Goal: Use online tool/utility: Use online tool/utility

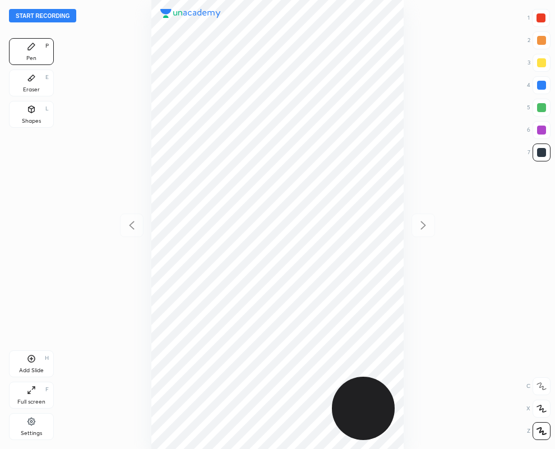
scroll to position [449, 376]
click at [34, 115] on div "Shapes L" at bounding box center [31, 114] width 45 height 27
click at [540, 385] on icon at bounding box center [541, 386] width 9 height 9
click at [540, 131] on div at bounding box center [541, 130] width 9 height 9
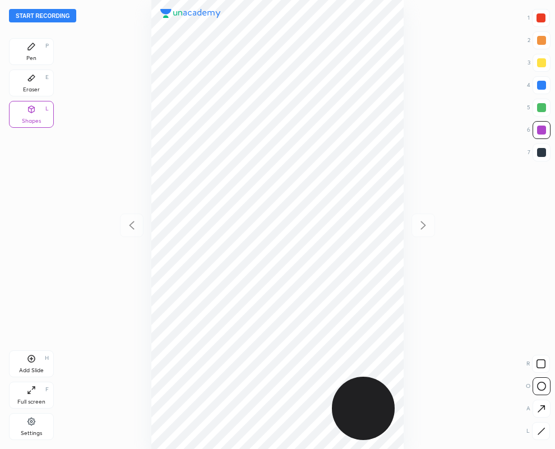
click at [26, 49] on div "Pen P" at bounding box center [31, 51] width 45 height 27
drag, startPoint x: 540, startPoint y: 20, endPoint x: 525, endPoint y: 17, distance: 15.4
click at [539, 20] on div at bounding box center [540, 17] width 9 height 9
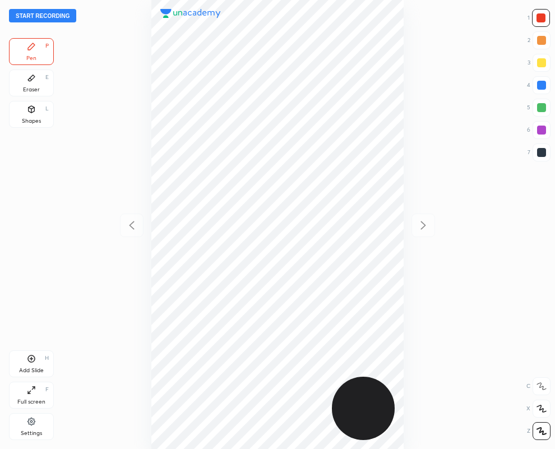
click at [541, 149] on div at bounding box center [541, 152] width 9 height 9
drag, startPoint x: 545, startPoint y: 13, endPoint x: 432, endPoint y: 100, distance: 142.7
click at [545, 15] on div at bounding box center [541, 18] width 18 height 18
drag, startPoint x: 544, startPoint y: 124, endPoint x: 469, endPoint y: 177, distance: 92.2
click at [544, 124] on div at bounding box center [542, 130] width 18 height 18
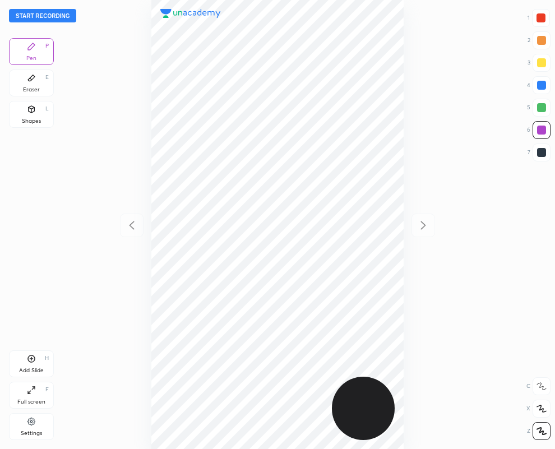
click at [39, 17] on button "Start recording" at bounding box center [42, 15] width 67 height 13
click at [542, 152] on div at bounding box center [541, 152] width 9 height 9
click at [49, 16] on button "End recording" at bounding box center [40, 15] width 62 height 13
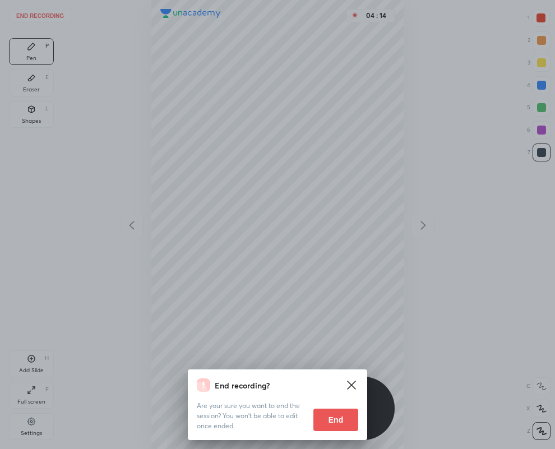
drag, startPoint x: 332, startPoint y: 418, endPoint x: 202, endPoint y: 446, distance: 133.0
click at [332, 416] on button "End" at bounding box center [335, 420] width 45 height 22
